Goal: Task Accomplishment & Management: Manage account settings

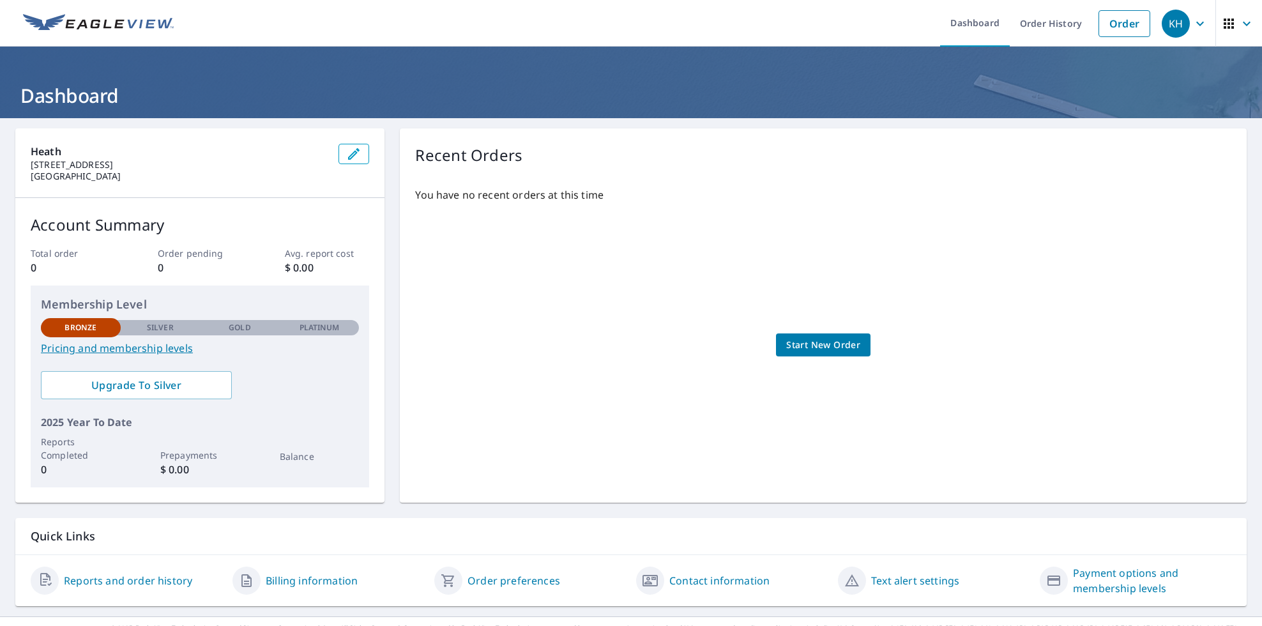
click at [348, 158] on icon "button" at bounding box center [353, 153] width 11 height 11
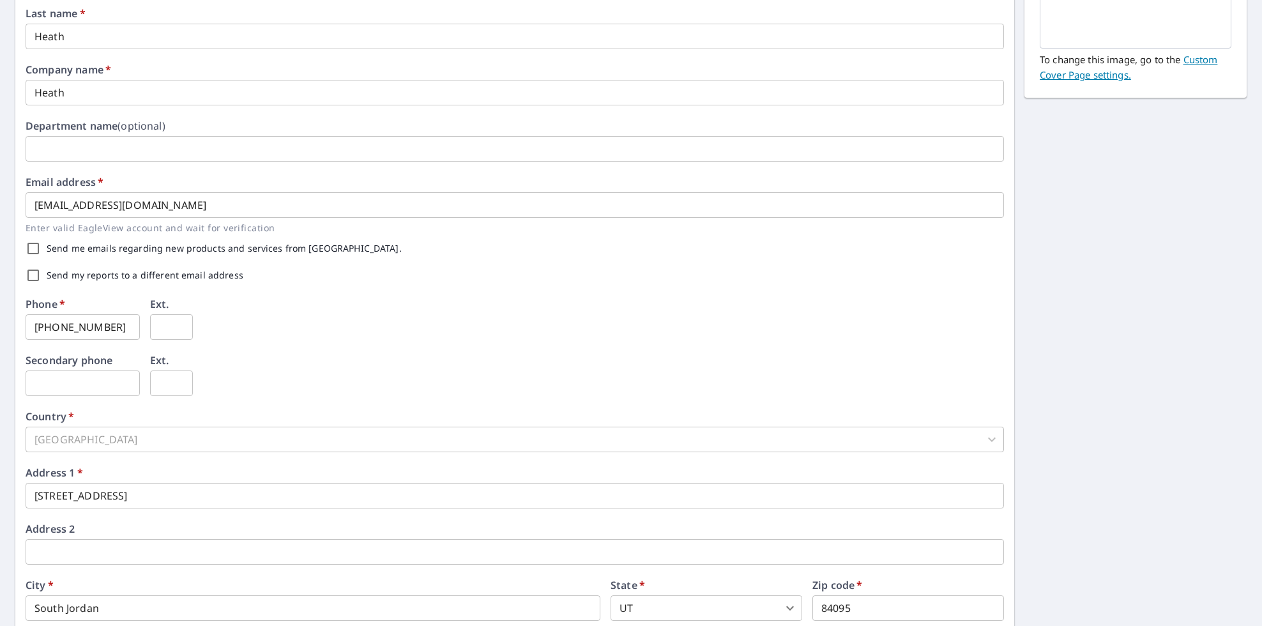
scroll to position [273, 0]
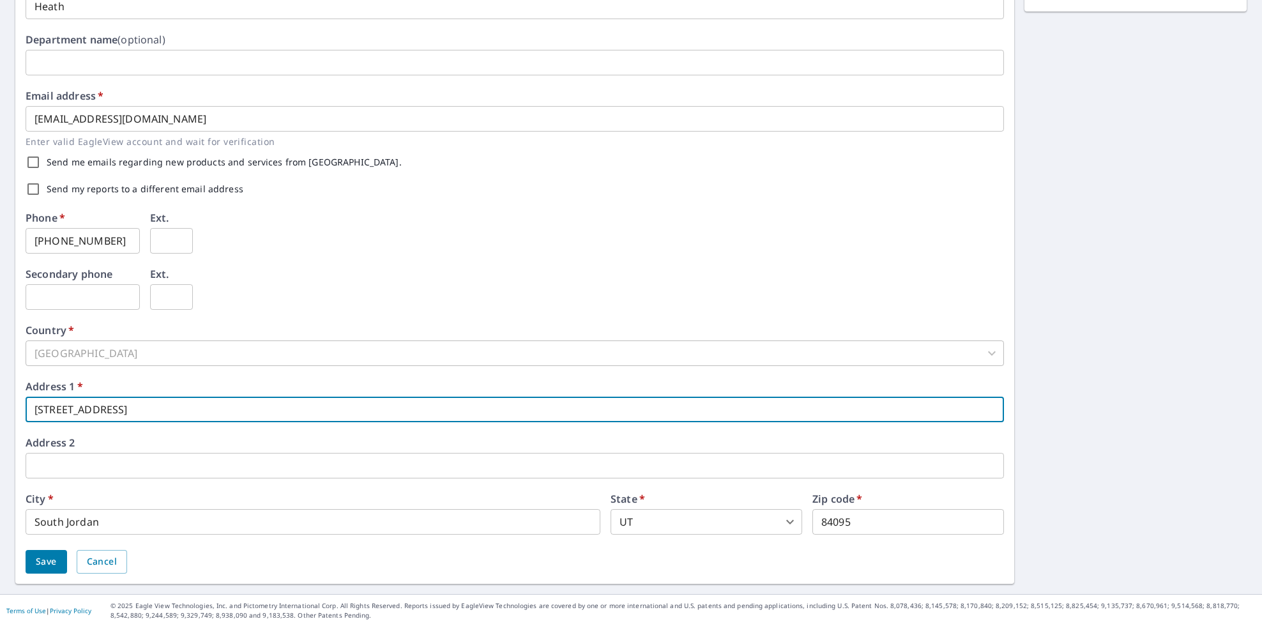
drag, startPoint x: 277, startPoint y: 410, endPoint x: -13, endPoint y: 419, distance: 290.2
click at [0, 419] on html "KH KH Dashboard Order History Order KH Dashboard / Contact Information Contact …" at bounding box center [631, 313] width 1262 height 626
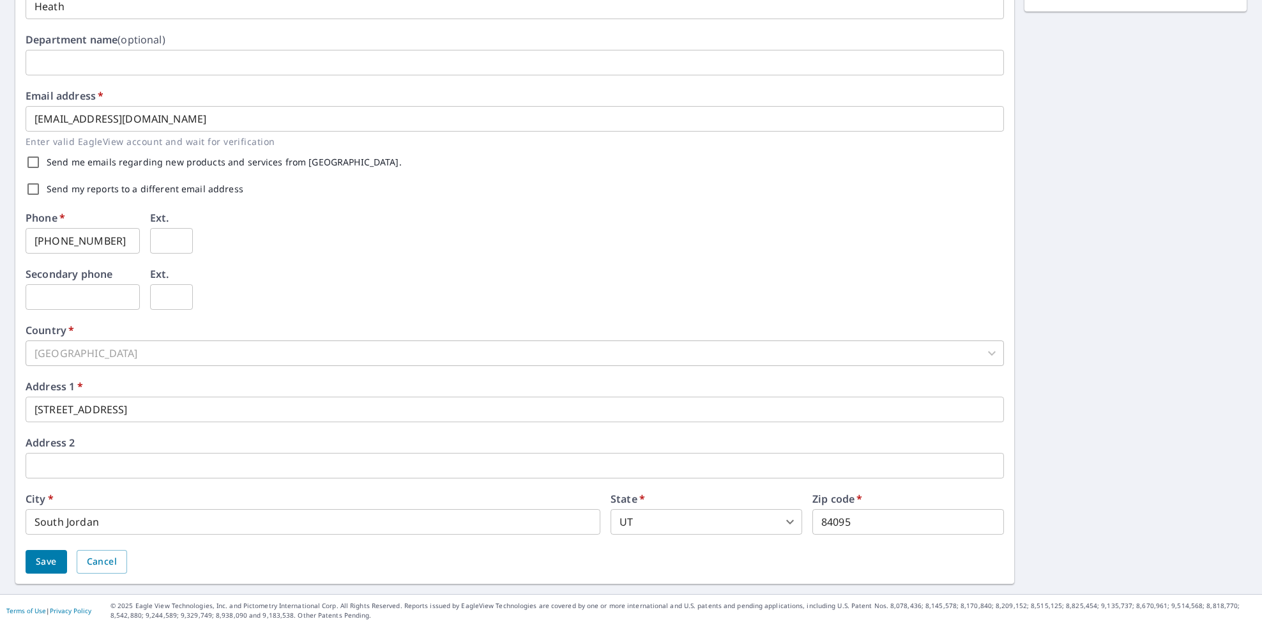
type input "[PHONE_NUMBER]"
type input "PO Box 1163"
type input "[PERSON_NAME]"
type input "84402-1163"
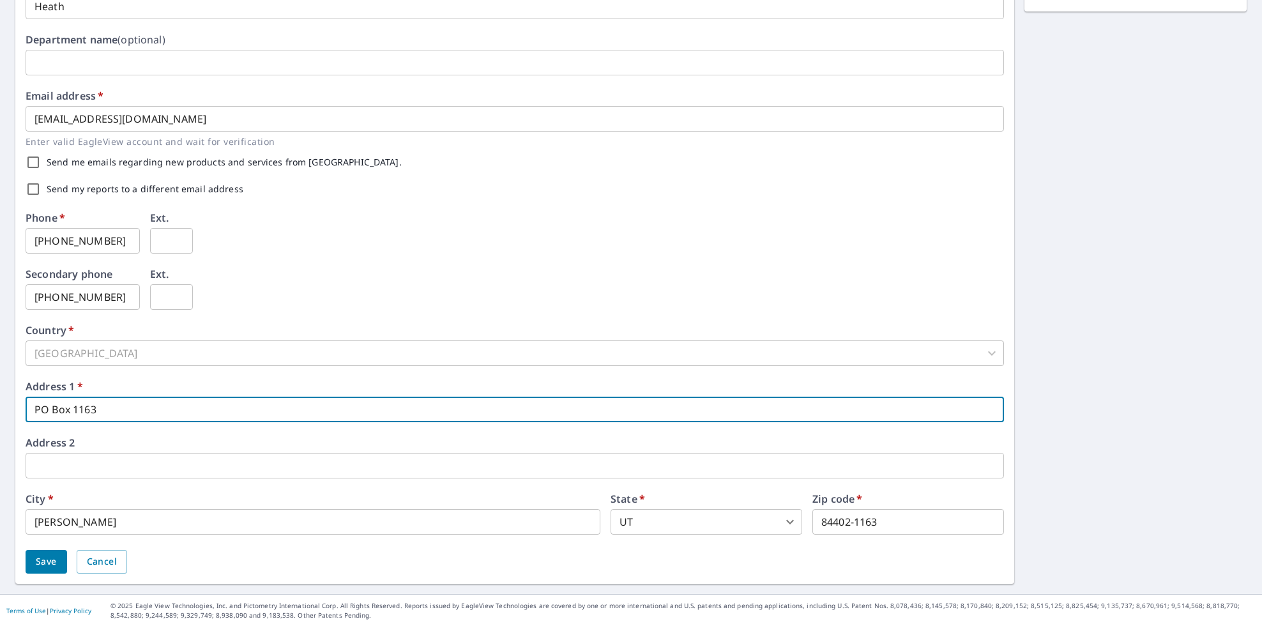
click at [38, 557] on span "Save" at bounding box center [46, 562] width 21 height 16
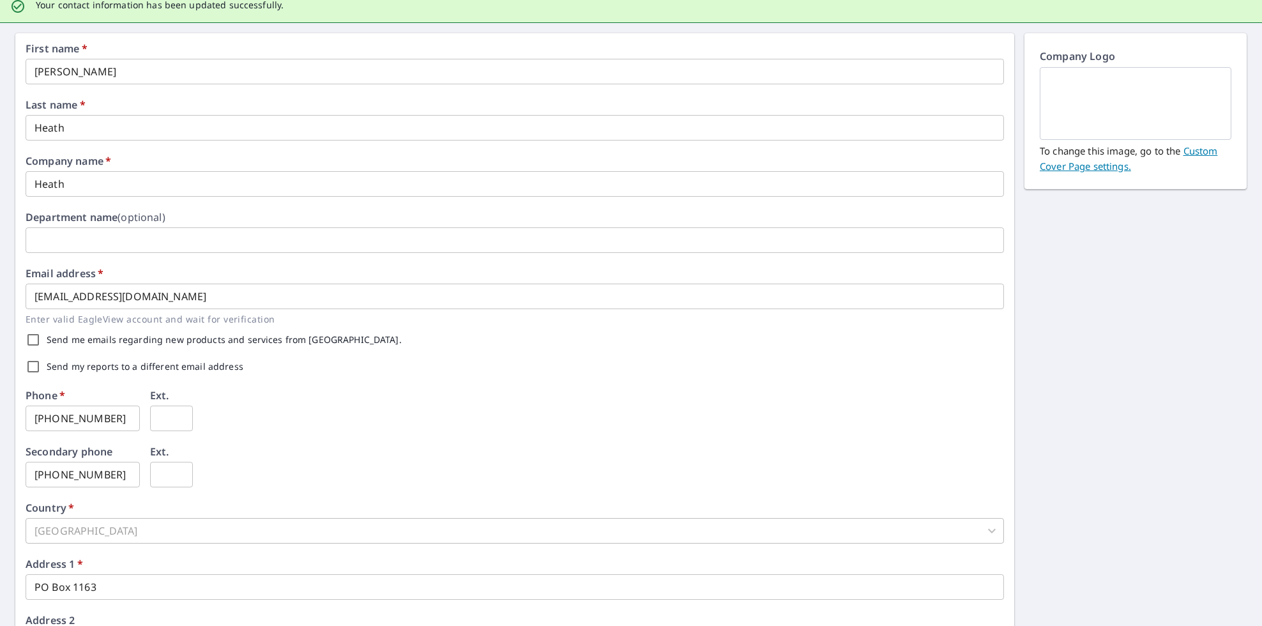
scroll to position [0, 0]
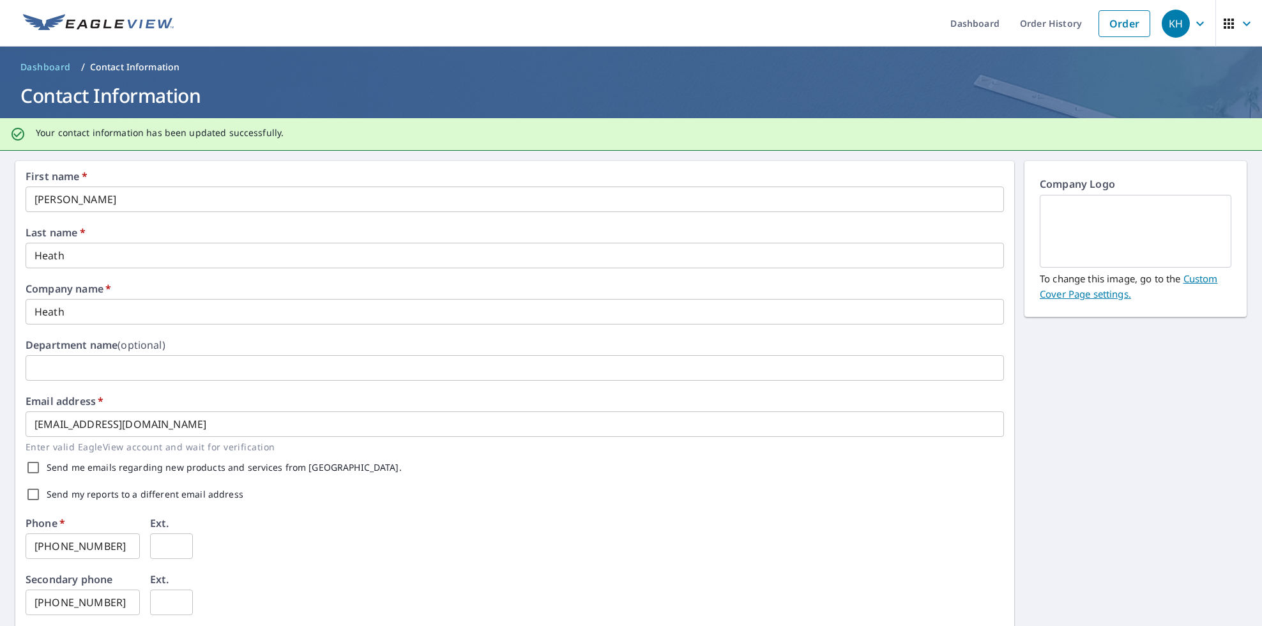
click at [1193, 22] on icon "button" at bounding box center [1200, 23] width 15 height 15
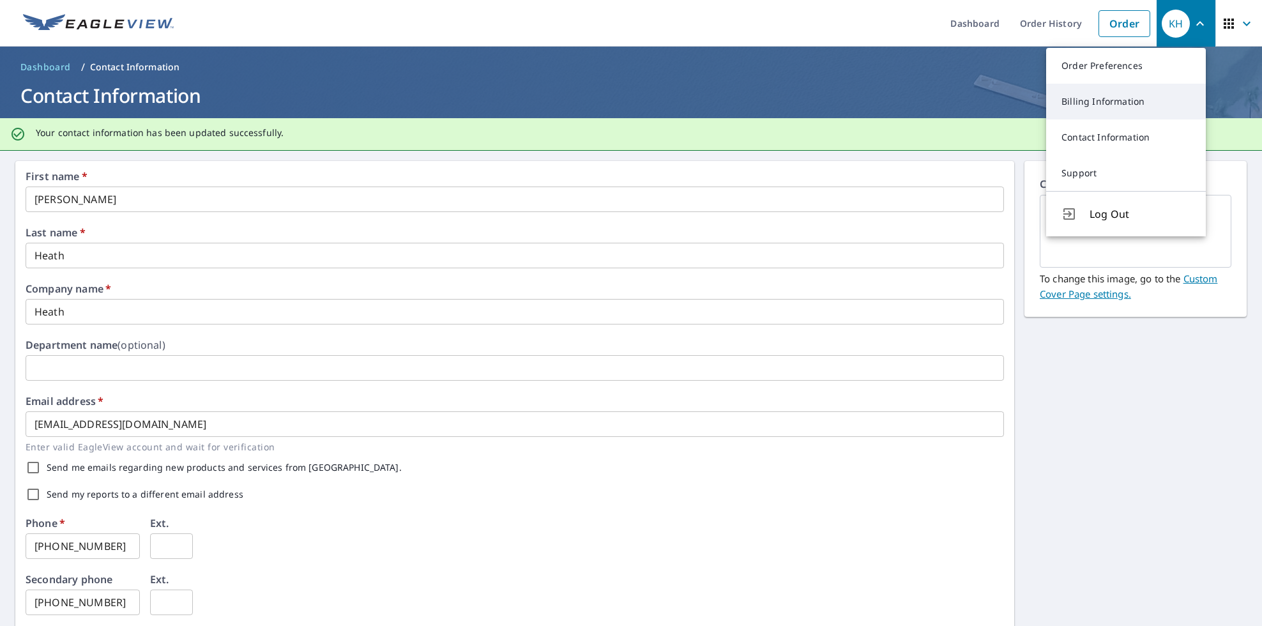
click at [1137, 102] on link "Billing Information" at bounding box center [1126, 102] width 160 height 36
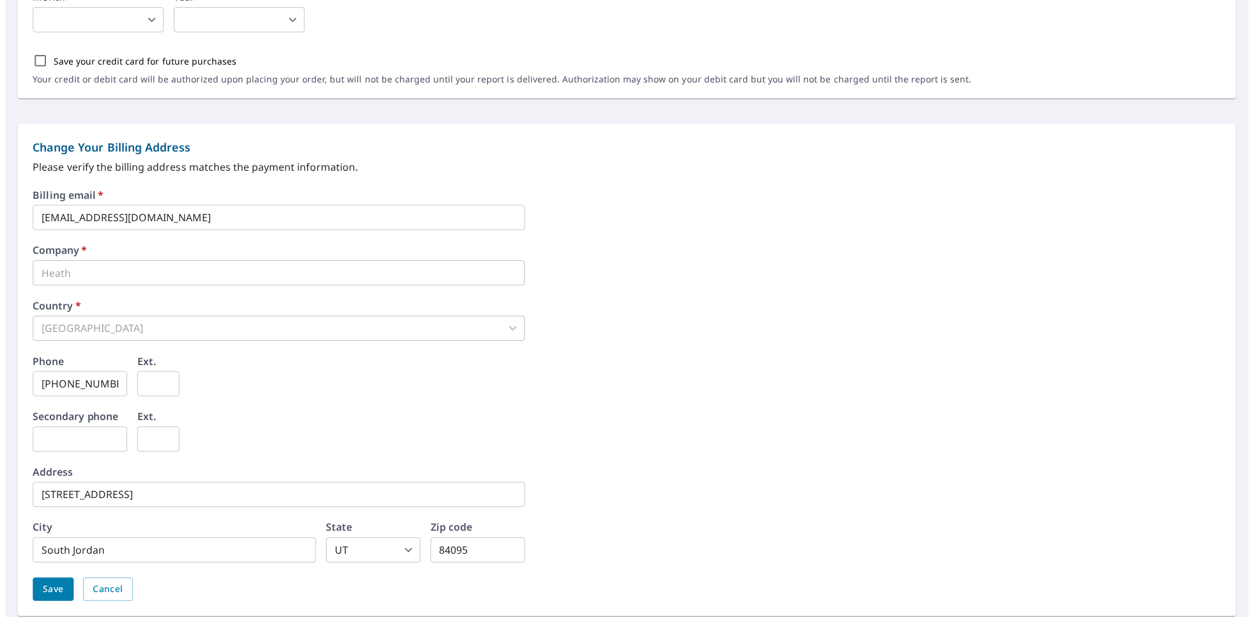
scroll to position [445, 0]
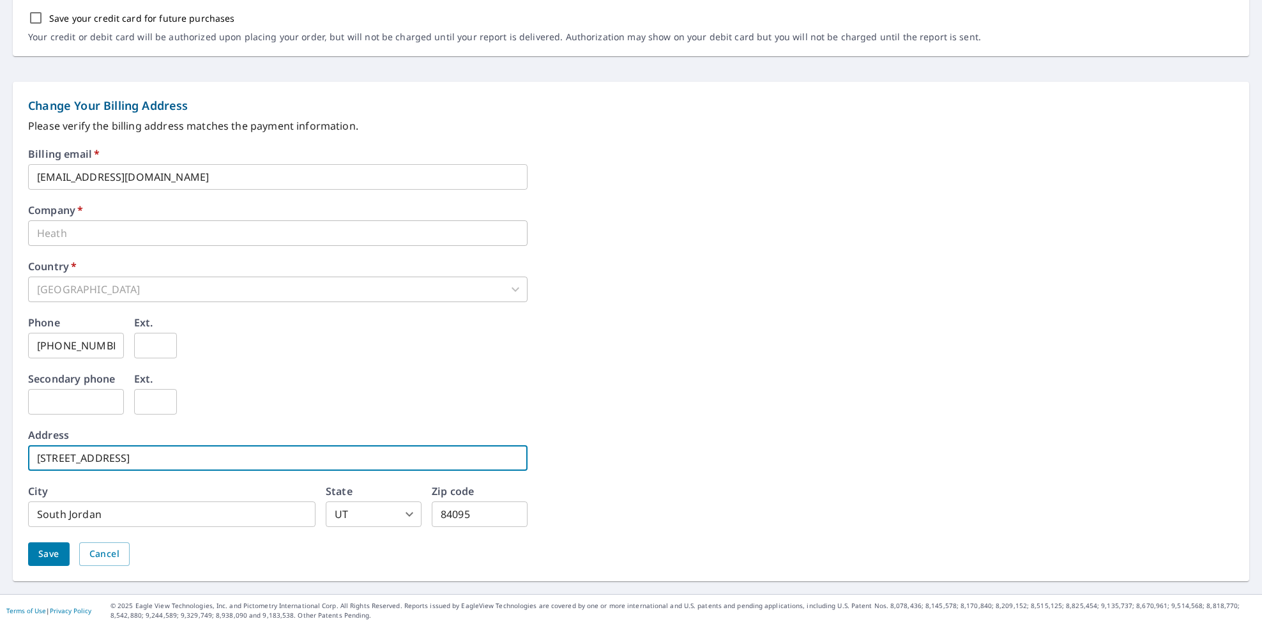
click at [231, 457] on input "[STREET_ADDRESS]" at bounding box center [278, 458] width 500 height 26
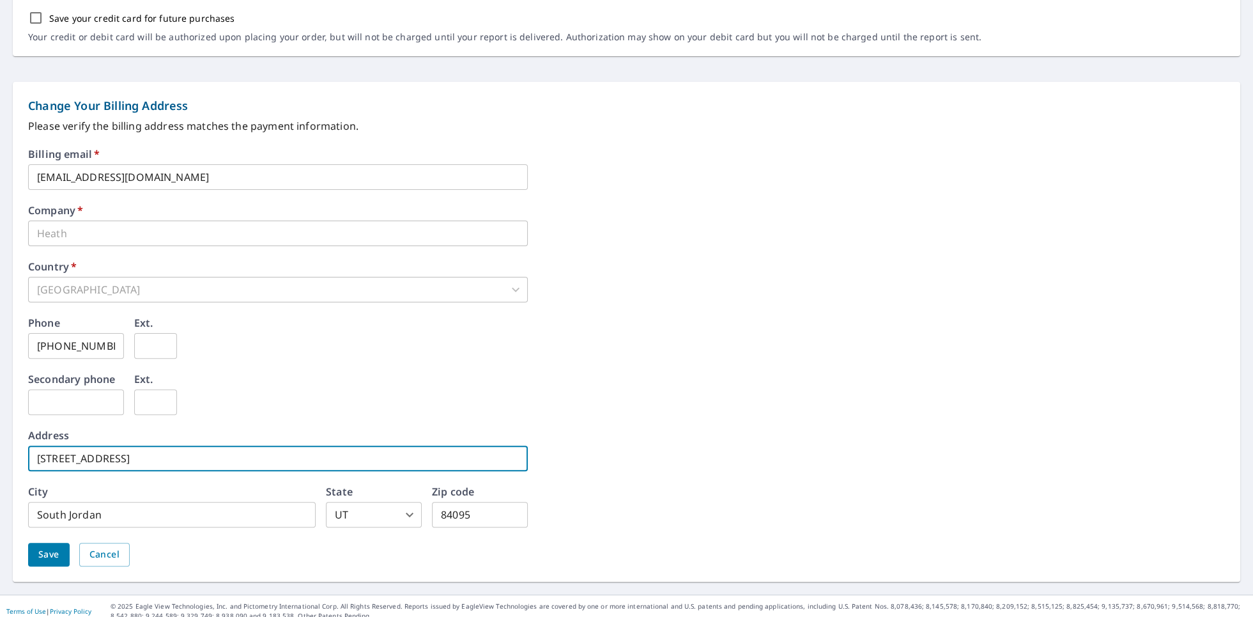
scroll to position [2, 0]
type input "[PHONE_NUMBER]"
type input "PO Box 1163"
type input "[PERSON_NAME]"
type input "84402-1163"
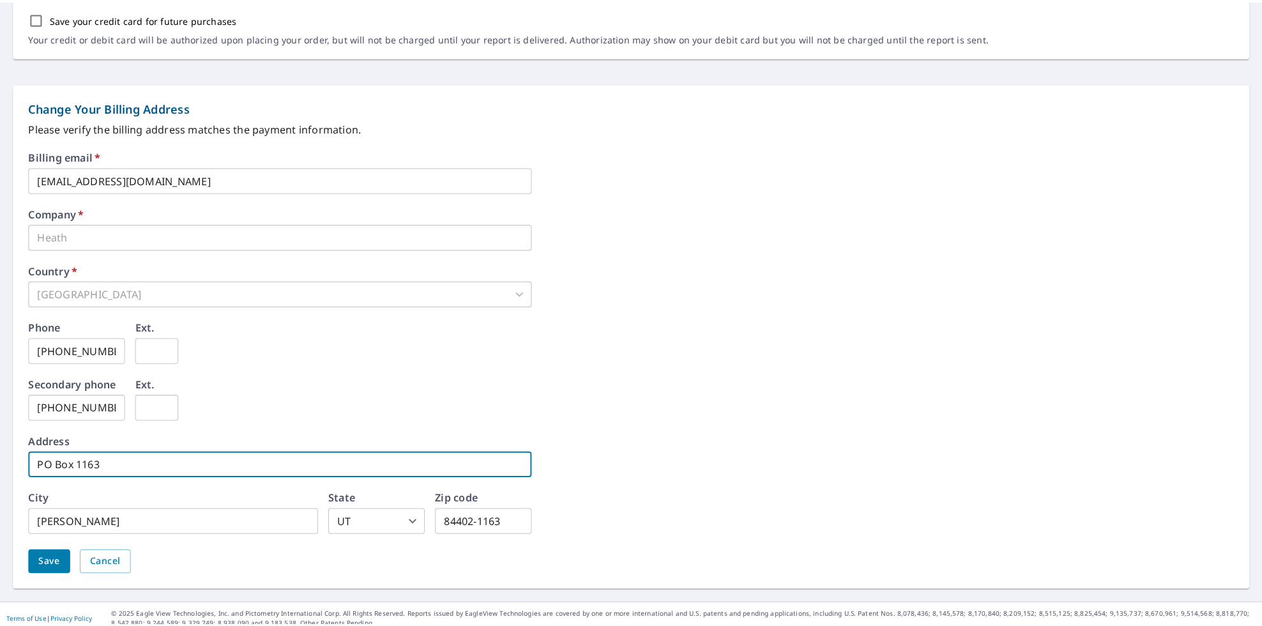
scroll to position [0, 0]
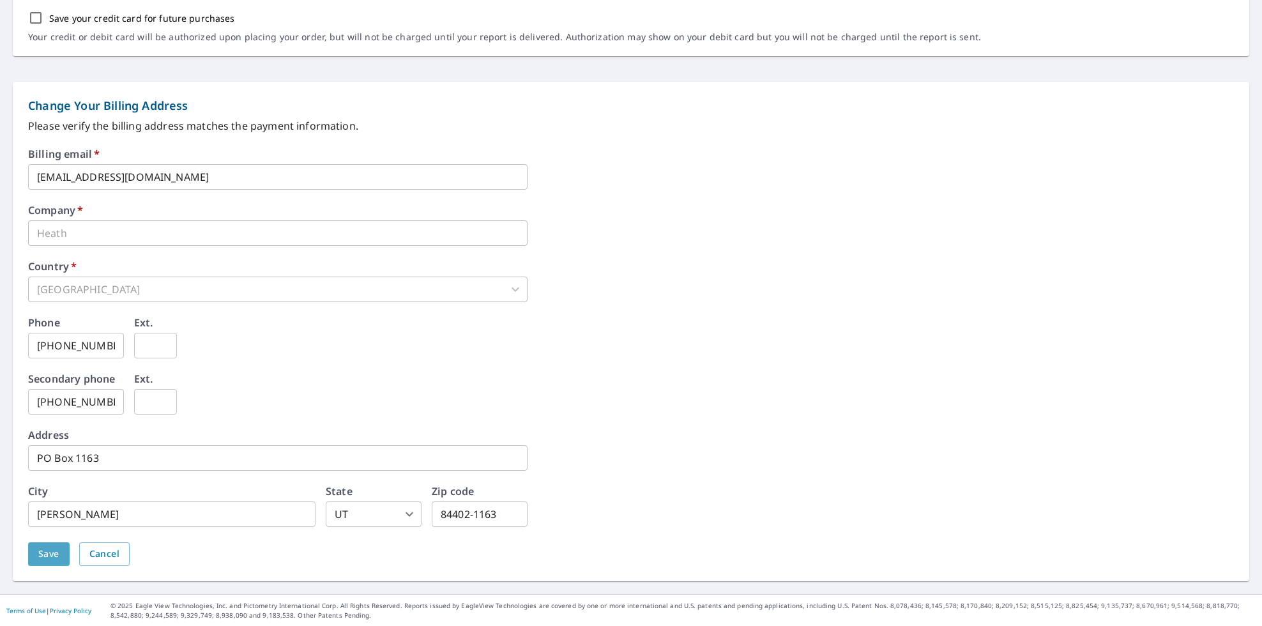
drag, startPoint x: 52, startPoint y: 554, endPoint x: 142, endPoint y: 522, distance: 95.6
click at [54, 551] on span "Save" at bounding box center [48, 554] width 21 height 16
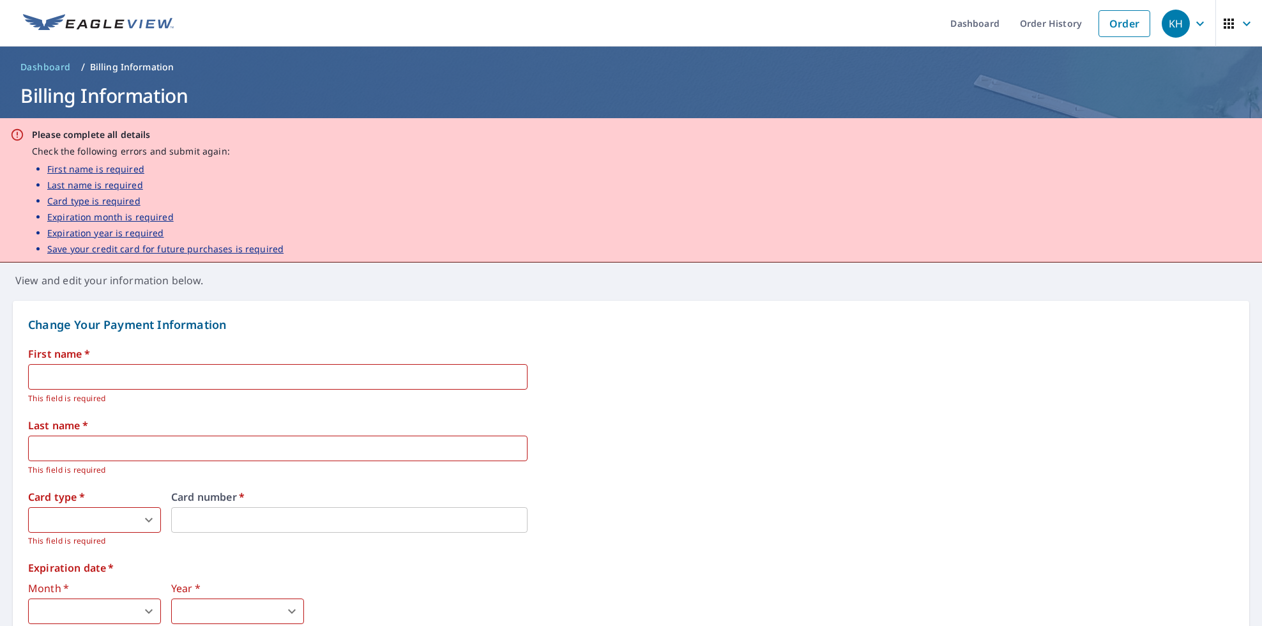
click at [100, 27] on img at bounding box center [98, 23] width 151 height 19
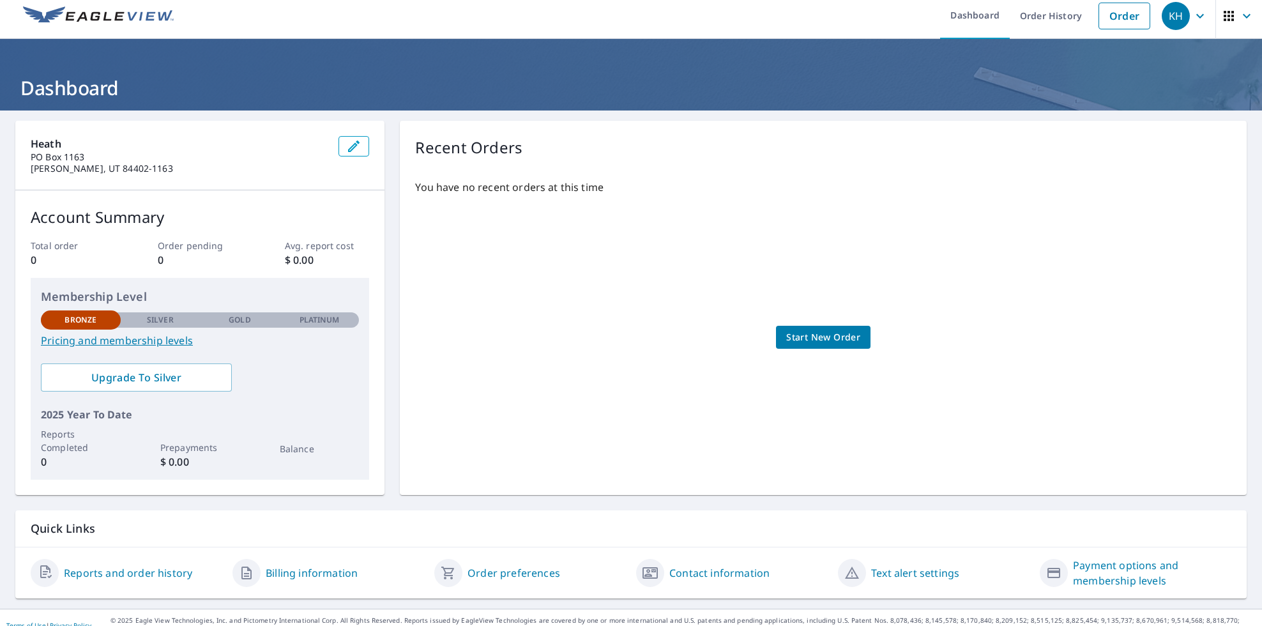
scroll to position [22, 0]
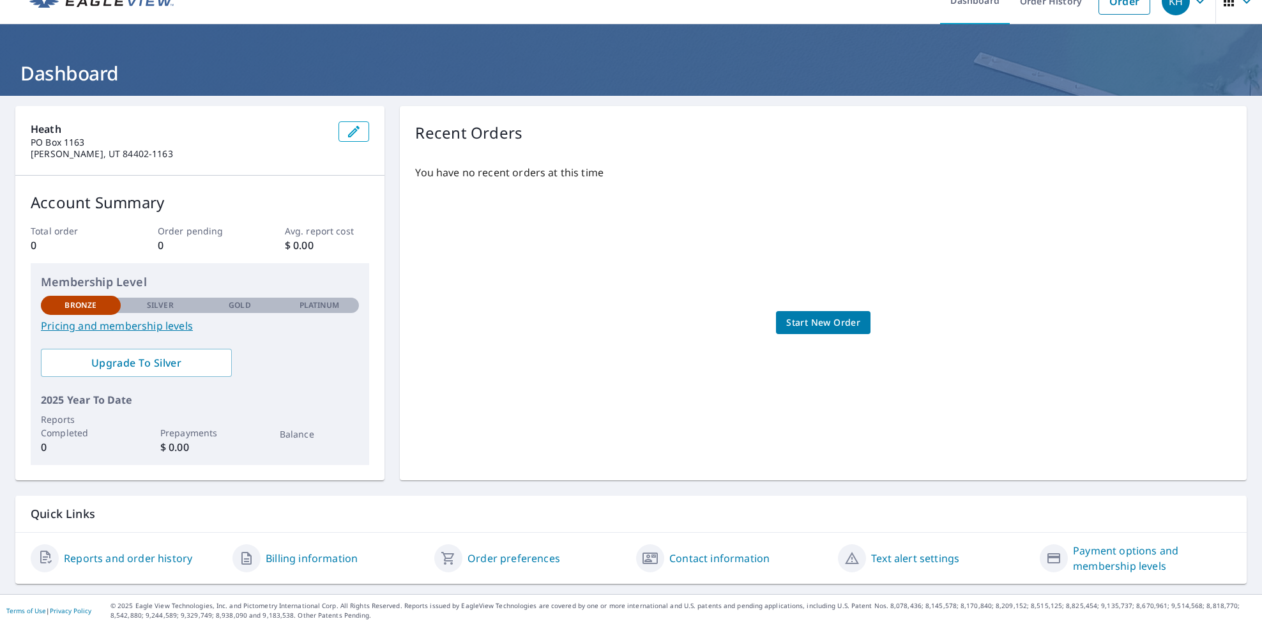
click at [107, 557] on link "Reports and order history" at bounding box center [128, 558] width 128 height 15
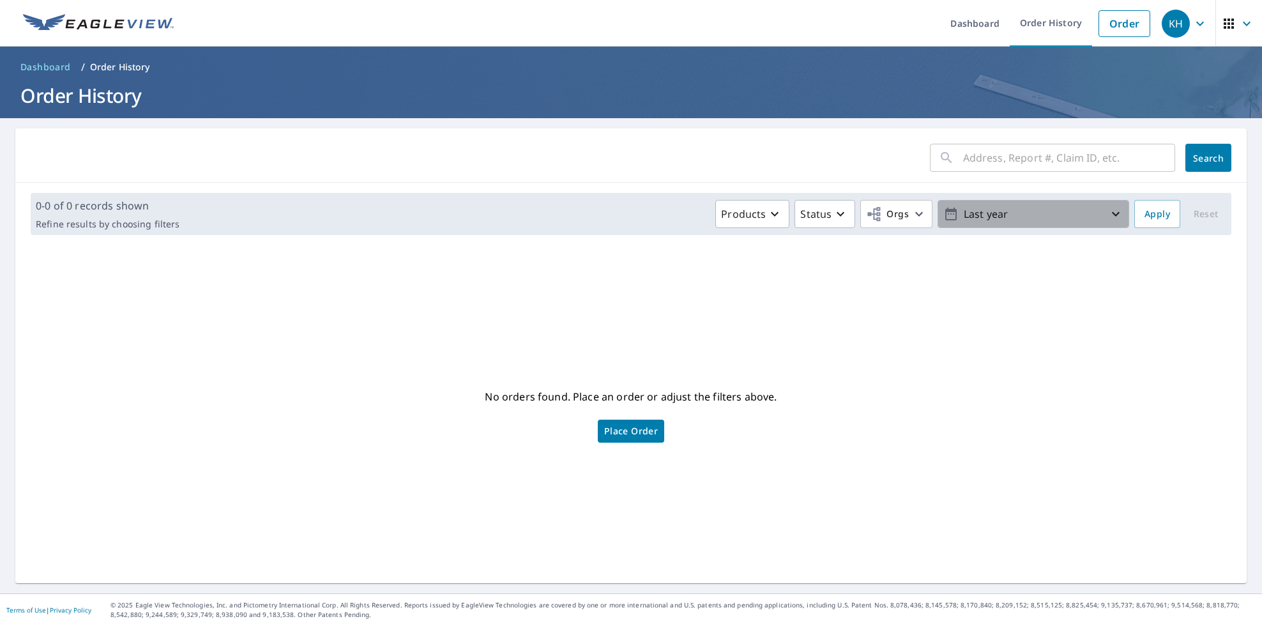
click at [1112, 215] on icon "button" at bounding box center [1116, 214] width 8 height 4
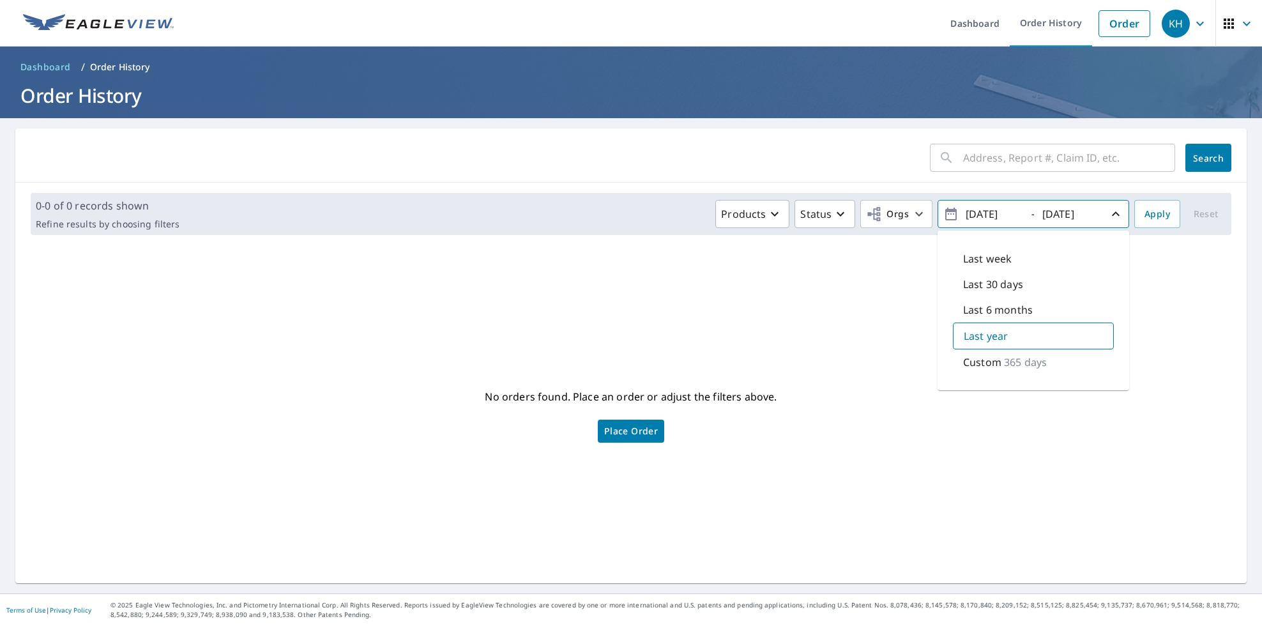
click at [1029, 362] on p "365 days" at bounding box center [1025, 362] width 43 height 15
click at [1015, 364] on p "365 days" at bounding box center [1026, 361] width 43 height 15
click at [981, 211] on input "[DATE]" at bounding box center [993, 214] width 63 height 20
type input "[DATE]"
click at [1145, 214] on span "Apply" at bounding box center [1158, 214] width 26 height 16
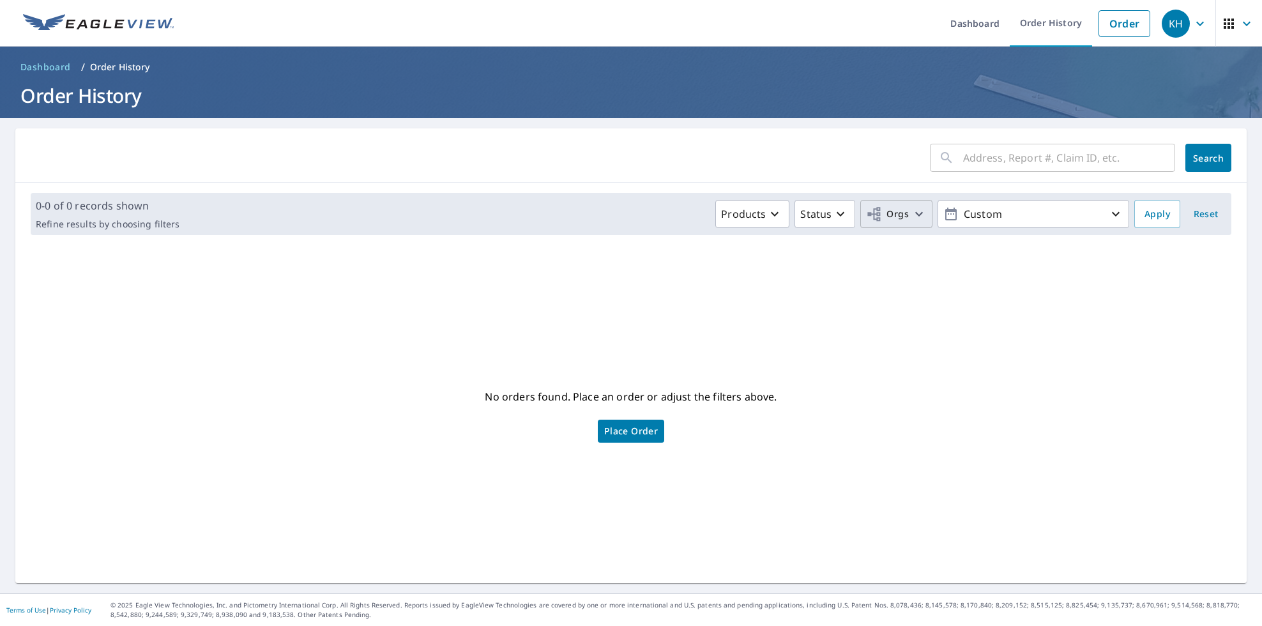
click at [914, 213] on icon "button" at bounding box center [919, 213] width 15 height 15
click at [636, 287] on input "Heath" at bounding box center [638, 287] width 15 height 15
checkbox input "true"
click at [1101, 342] on div "No orders found. Place an order or adjust the filters above. Place Order" at bounding box center [631, 415] width 1211 height 318
click at [1154, 216] on span "Apply" at bounding box center [1158, 214] width 26 height 16
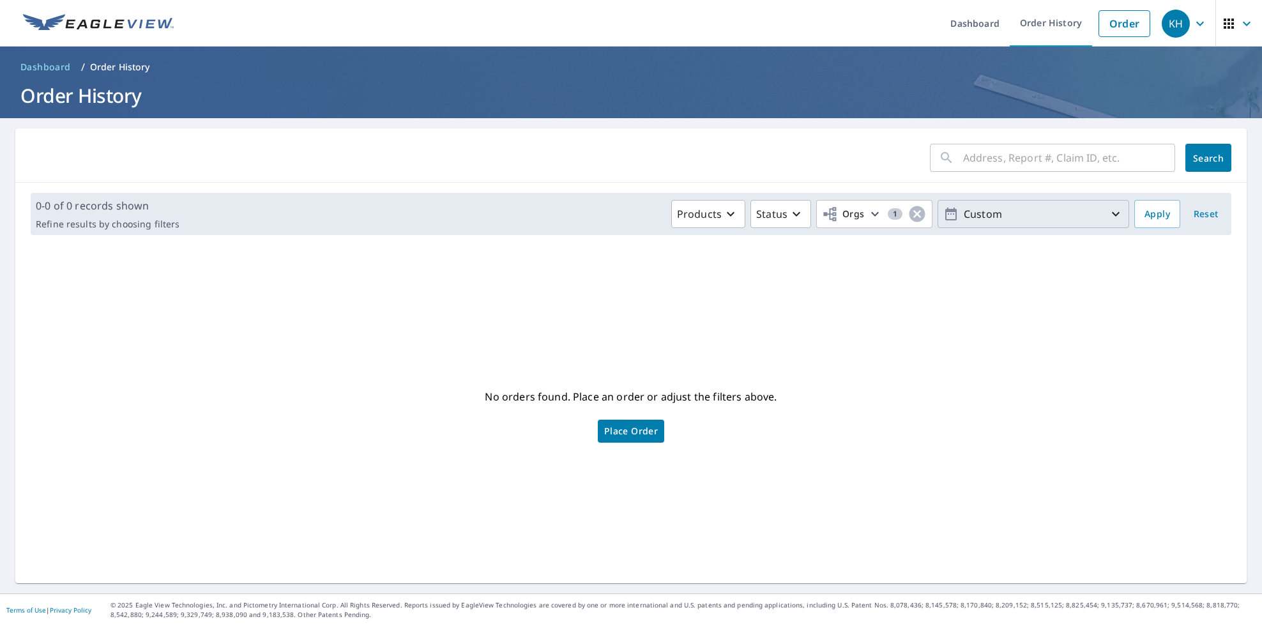
click at [1108, 211] on icon "button" at bounding box center [1115, 213] width 15 height 15
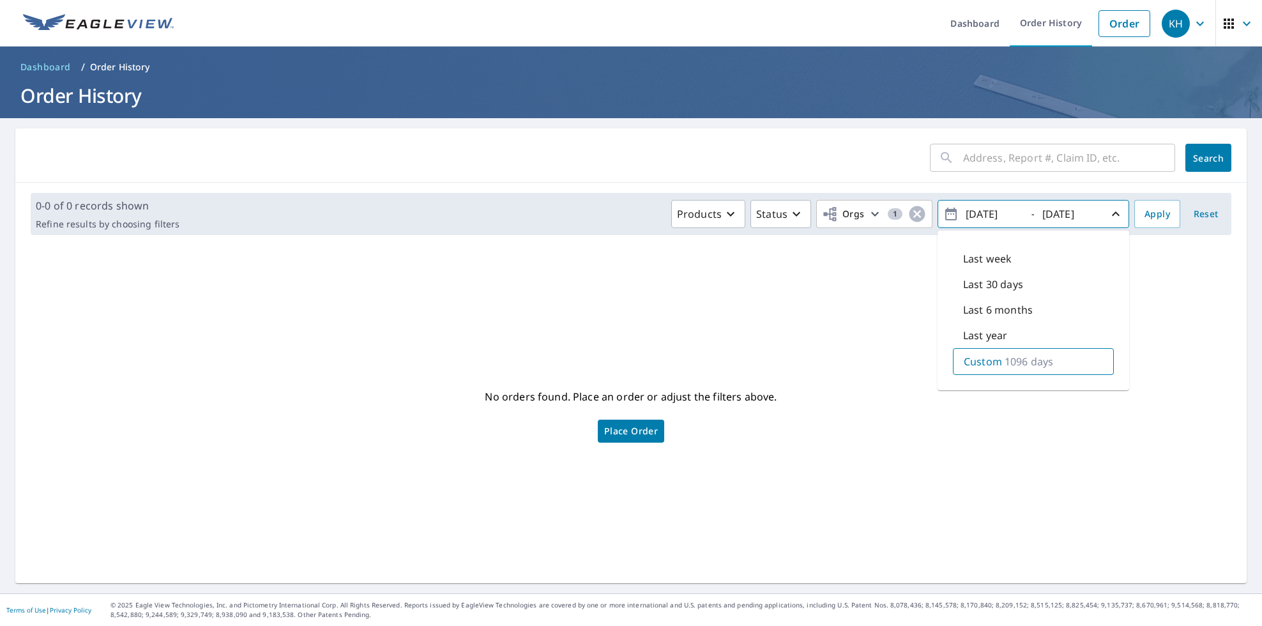
click at [1165, 332] on div "No orders found. Place an order or adjust the filters above. Place Order" at bounding box center [631, 415] width 1211 height 318
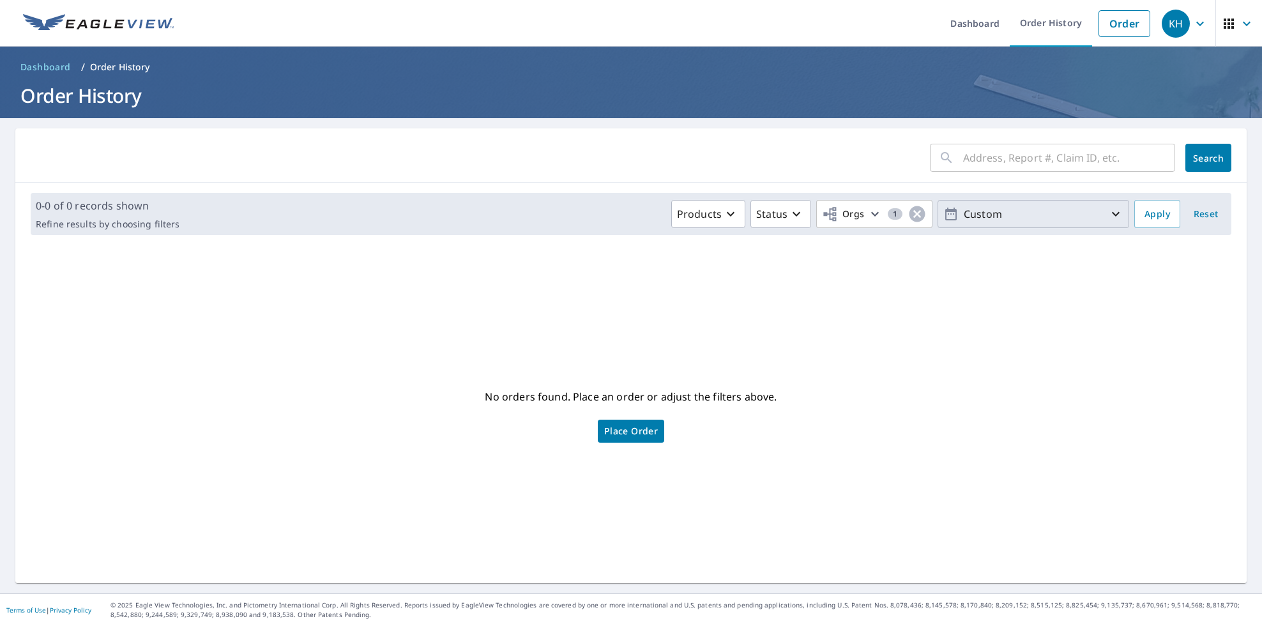
click at [1197, 23] on icon "button" at bounding box center [1201, 23] width 8 height 4
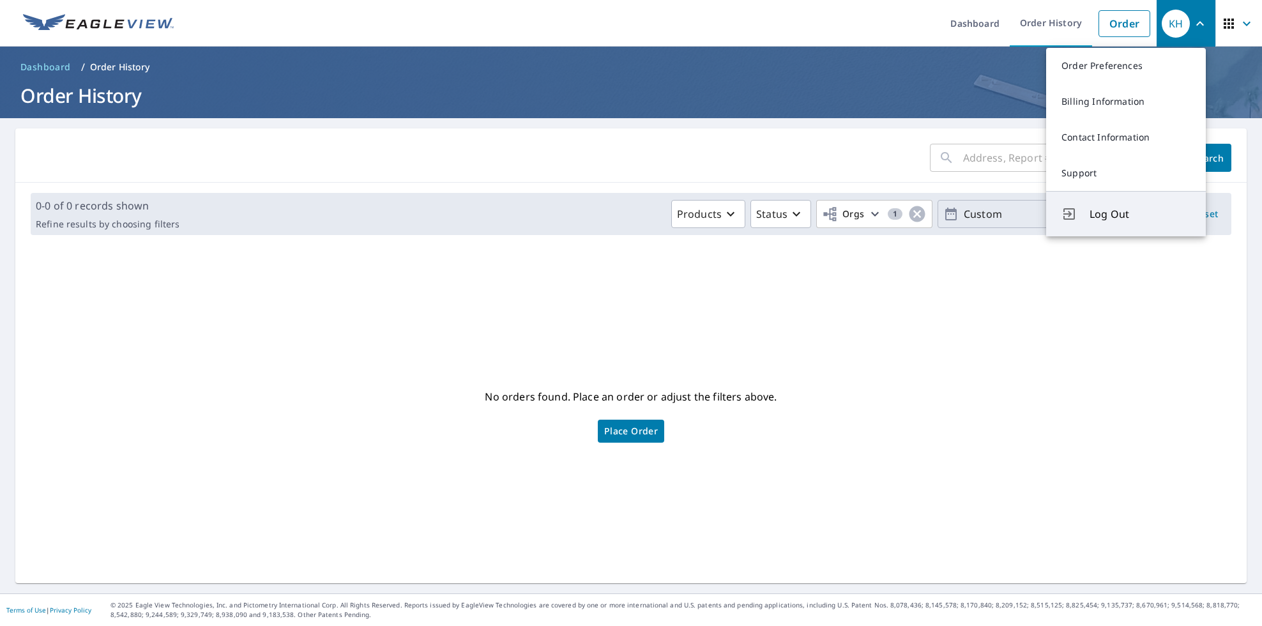
click at [1127, 215] on span "Log Out" at bounding box center [1140, 213] width 101 height 15
